Goal: Task Accomplishment & Management: Manage account settings

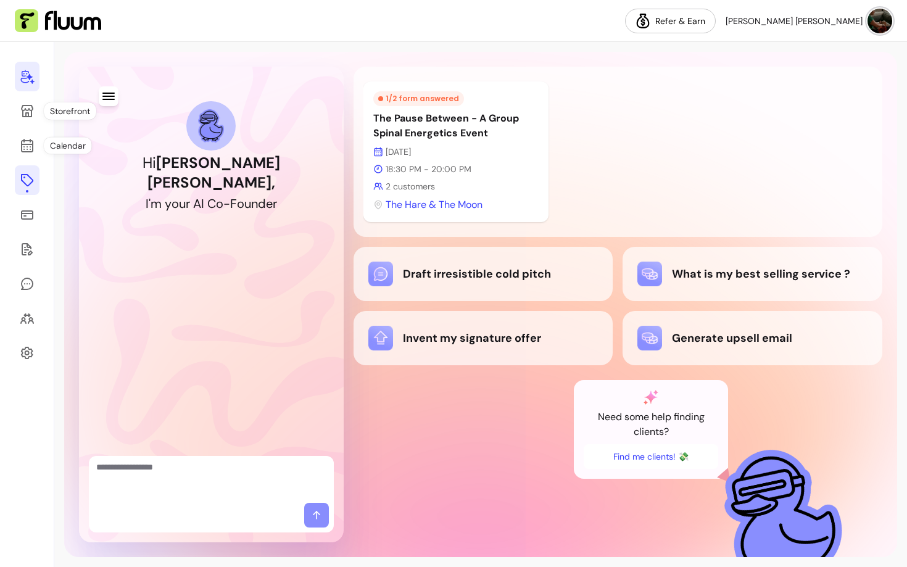
click at [24, 183] on icon at bounding box center [27, 180] width 12 height 12
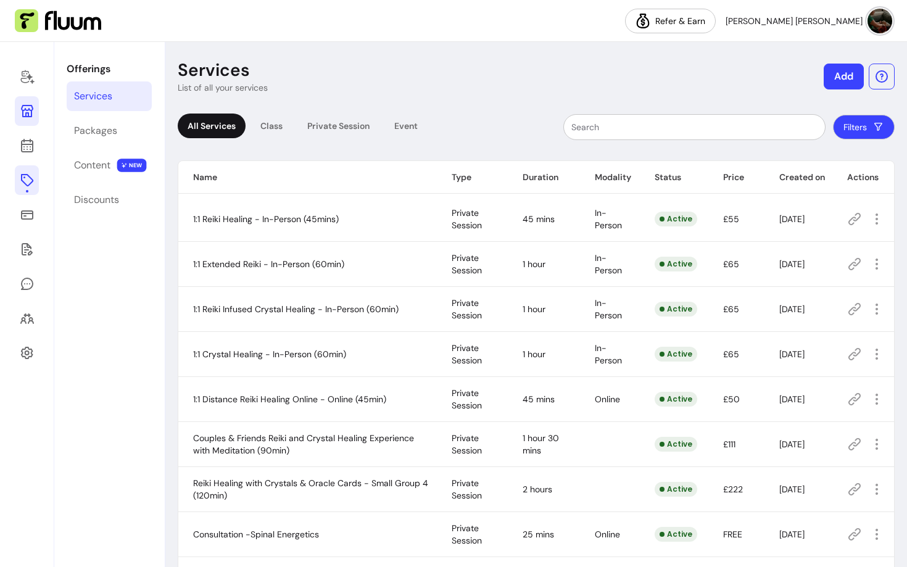
click at [29, 112] on icon at bounding box center [27, 111] width 15 height 15
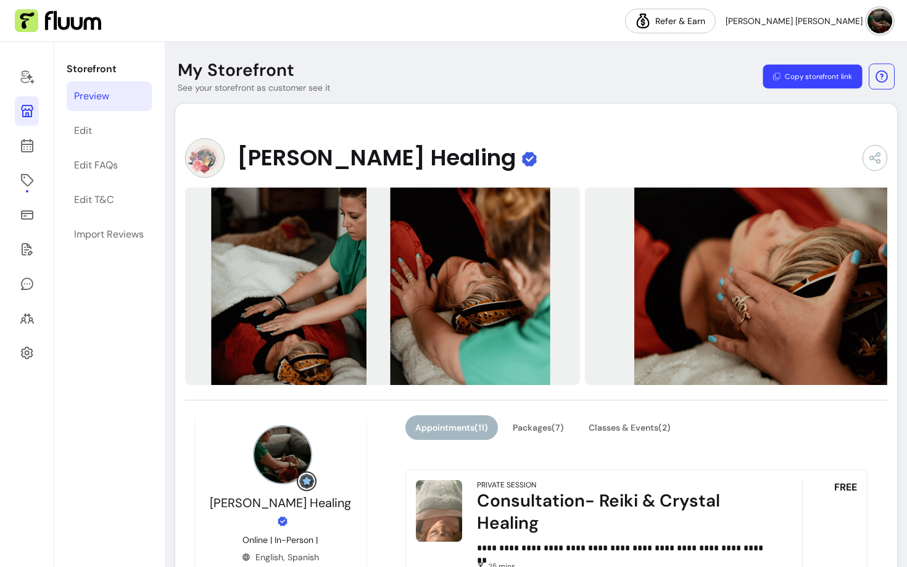
click at [810, 74] on button "Copy storefront link" at bounding box center [811, 77] width 99 height 24
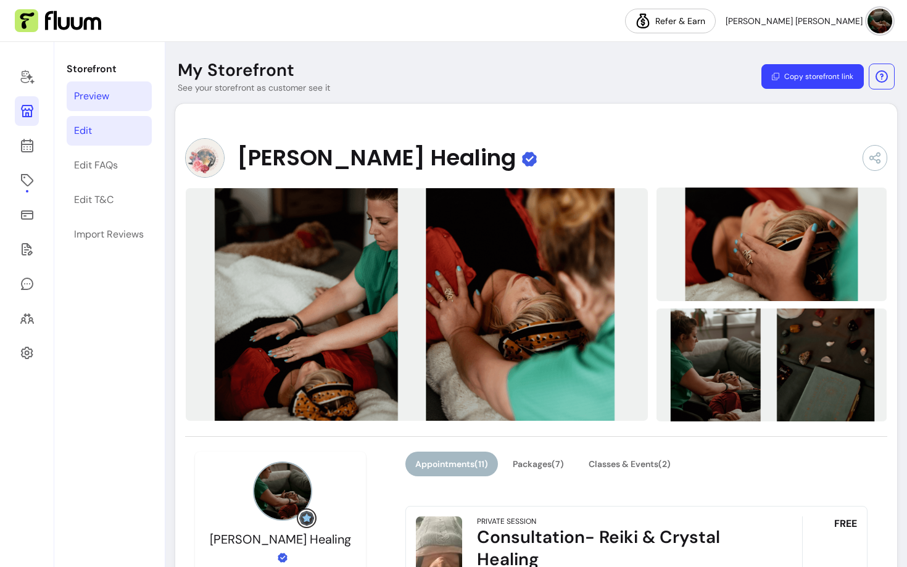
click at [124, 134] on link "Edit" at bounding box center [109, 131] width 85 height 30
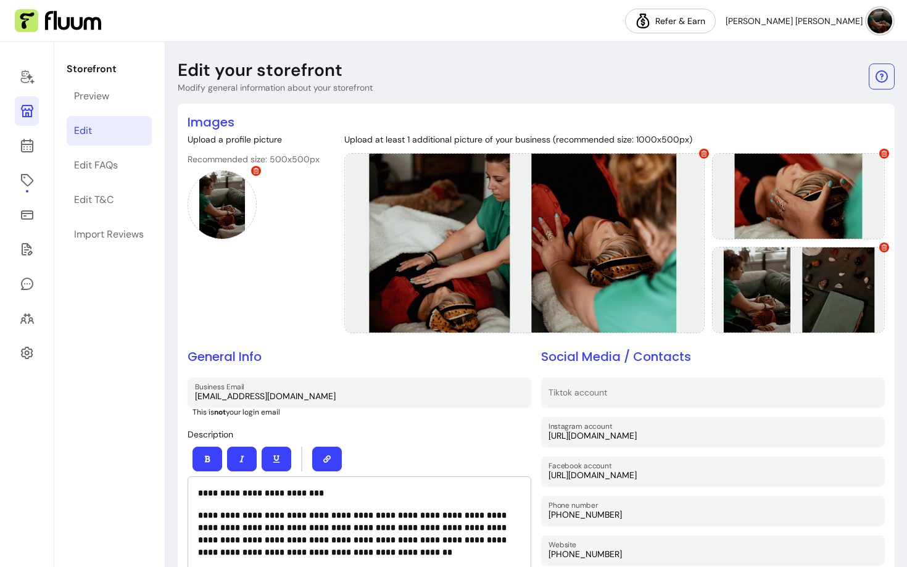
click at [793, 440] on input "[URL][DOMAIN_NAME]" at bounding box center [712, 435] width 329 height 12
